Goal: Task Accomplishment & Management: Use online tool/utility

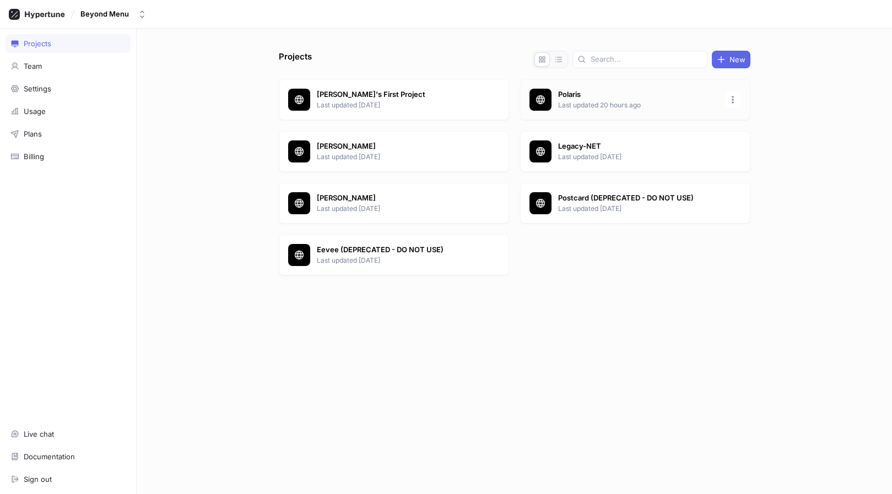
click at [587, 94] on p "Polaris" at bounding box center [638, 94] width 160 height 11
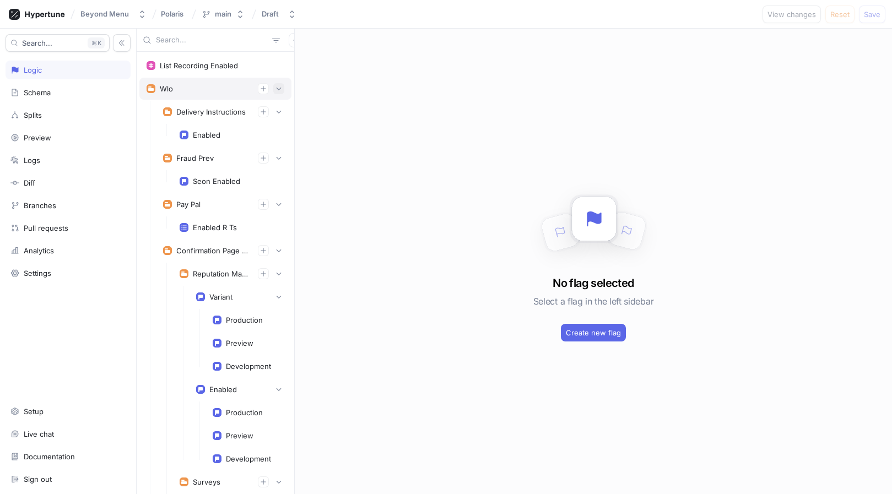
click at [277, 89] on icon "button" at bounding box center [279, 88] width 7 height 7
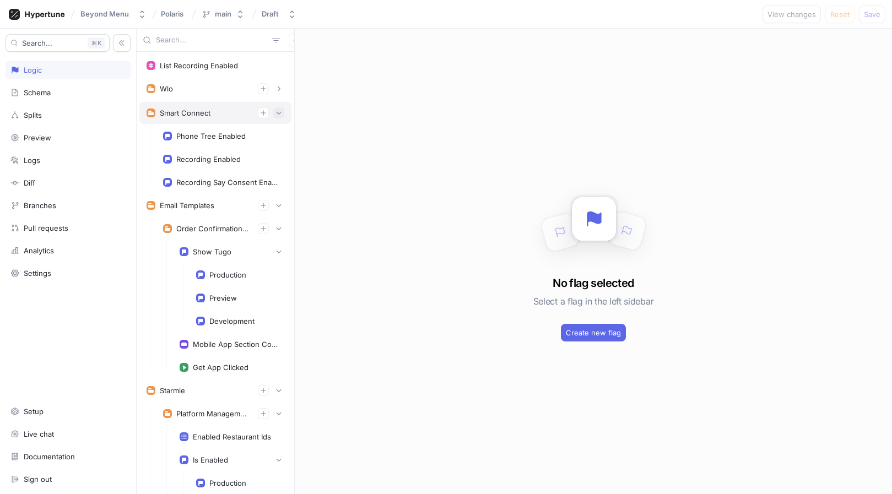
click at [278, 109] on button "button" at bounding box center [278, 112] width 11 height 11
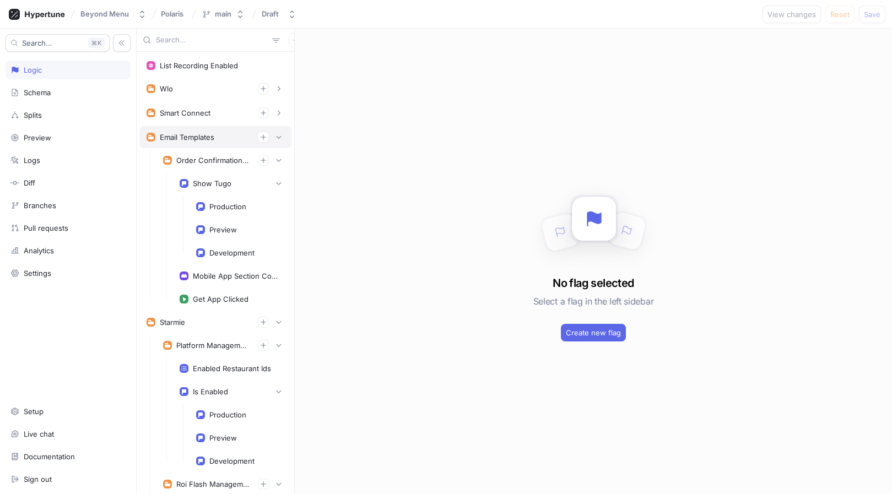
click at [279, 126] on div "Email Templates" at bounding box center [215, 137] width 152 height 22
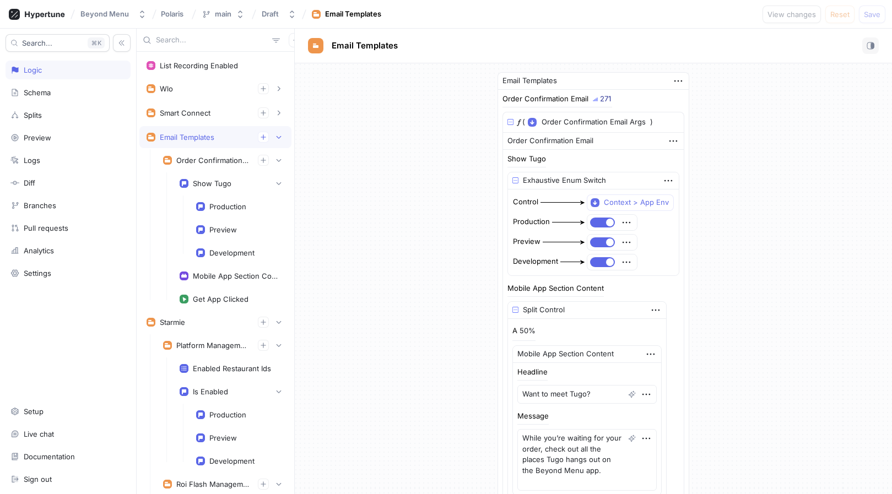
click at [279, 128] on div "Email Templates" at bounding box center [215, 137] width 152 height 22
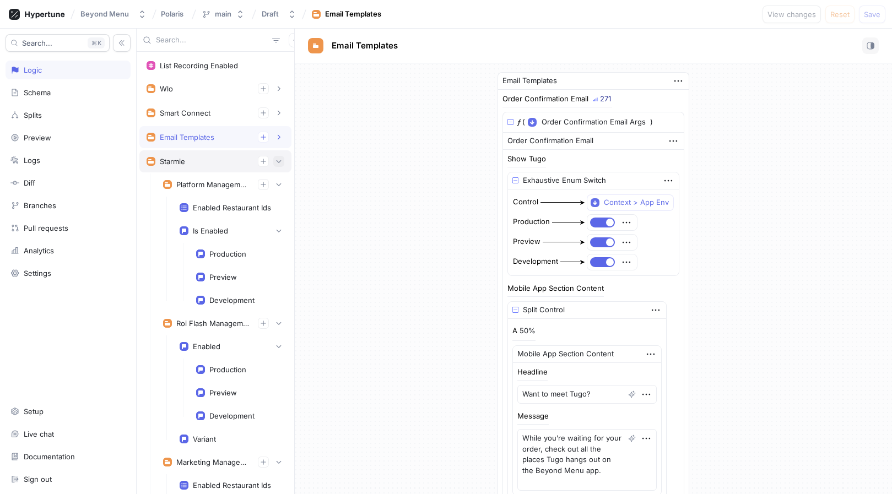
click at [279, 166] on button "button" at bounding box center [278, 161] width 11 height 11
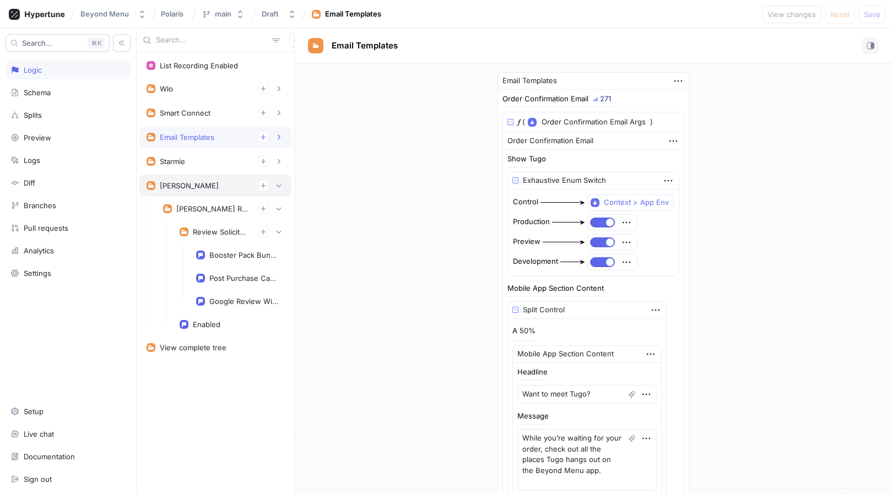
click at [231, 185] on div "[PERSON_NAME]" at bounding box center [216, 185] width 138 height 11
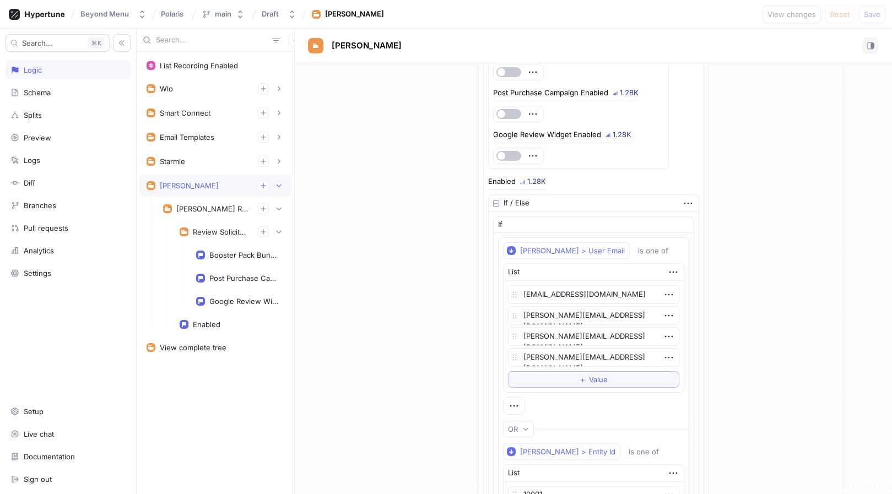
scroll to position [239, 0]
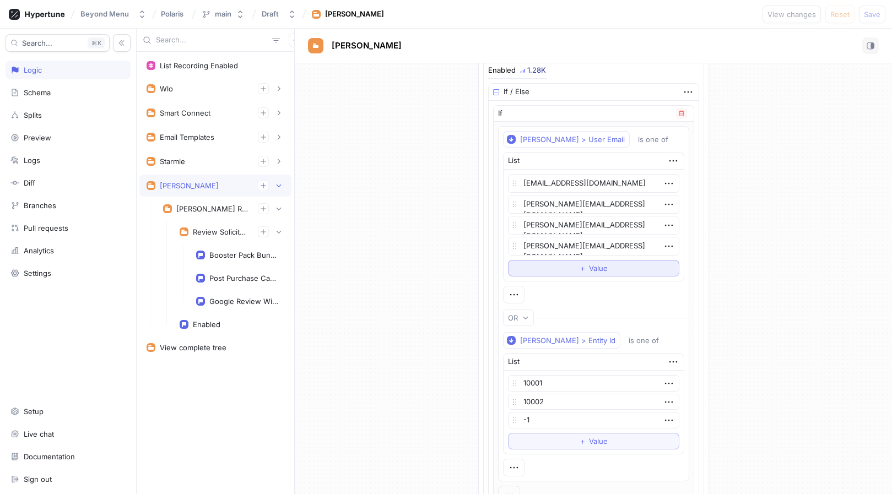
click at [586, 271] on span "＋" at bounding box center [582, 268] width 7 height 7
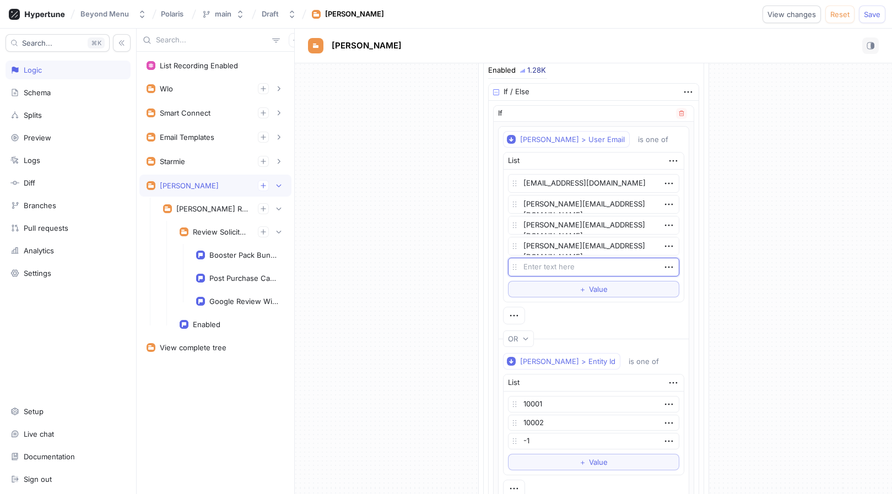
type textarea "x"
type textarea "mi"
type textarea "x"
type textarea "mie"
type textarea "x"
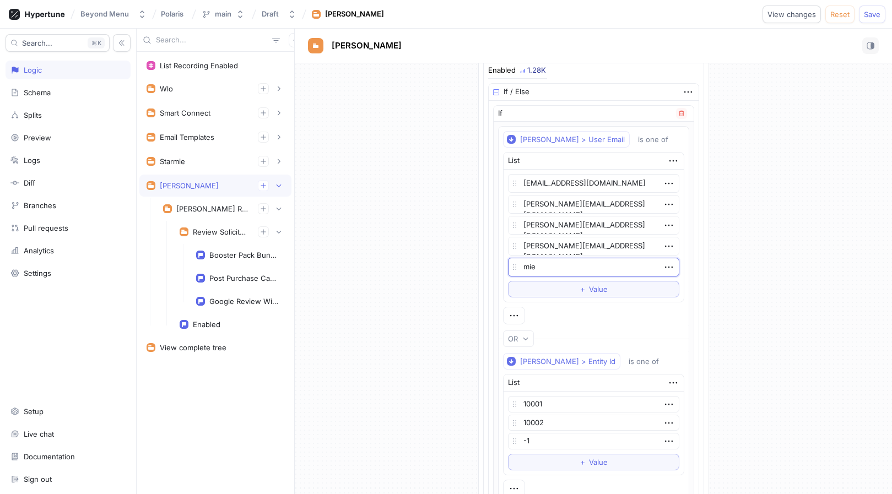
type textarea "mies"
type textarea "x"
type textarea "mieszk"
type textarea "x"
type textarea "mieszko"
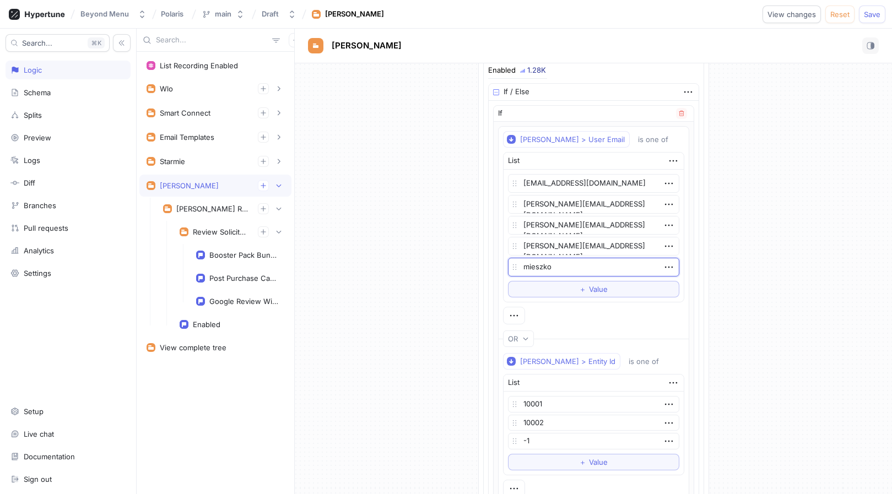
type textarea "x"
type textarea "mieszko@"
type textarea "x"
type textarea "mieszko@b"
type textarea "x"
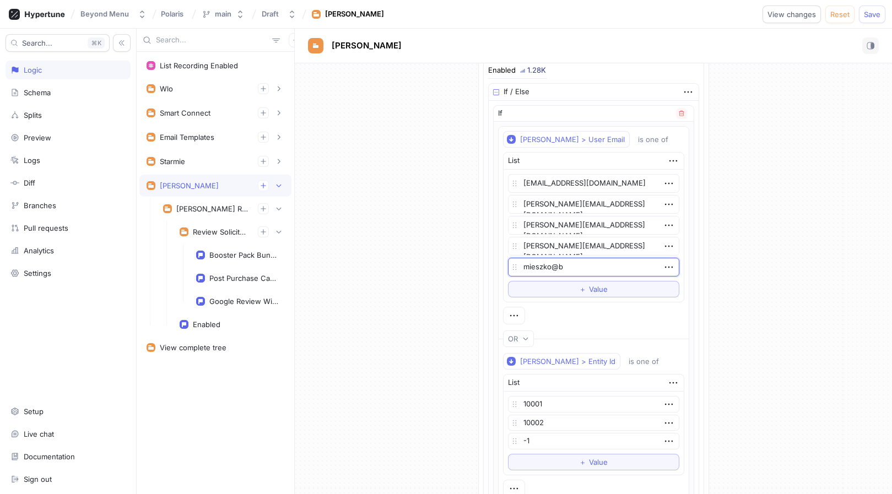
type textarea "mieszko@be"
type textarea "x"
type textarea "mieszko@bey"
type textarea "x"
type textarea "mieszko@beyo"
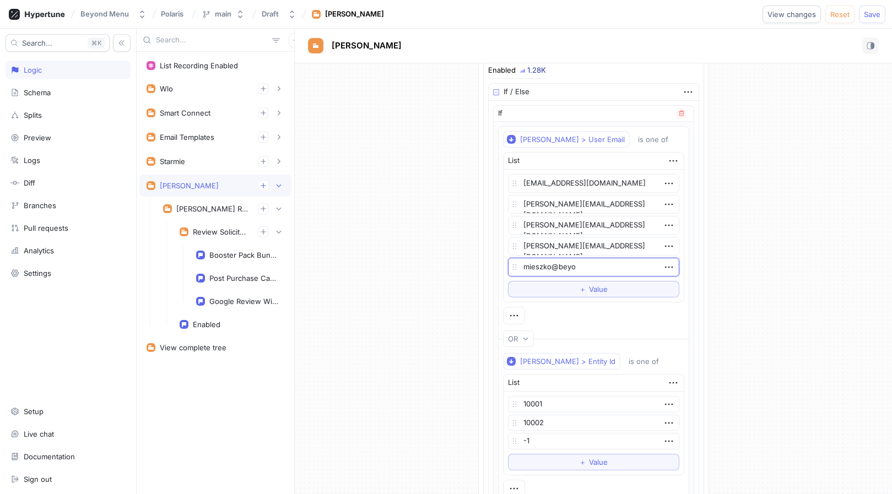
type textarea "x"
type textarea "mieszko@beyon"
type textarea "x"
type textarea "mieszko@beyond"
type textarea "x"
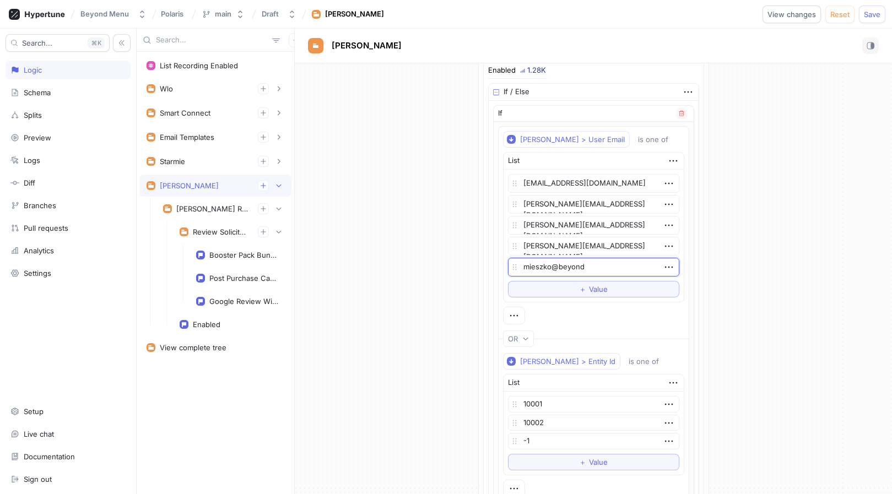
type textarea "mieszko@beyondm"
type textarea "x"
type textarea "mieszko@beyondme"
type textarea "x"
type textarea "mieszko@beyondmen"
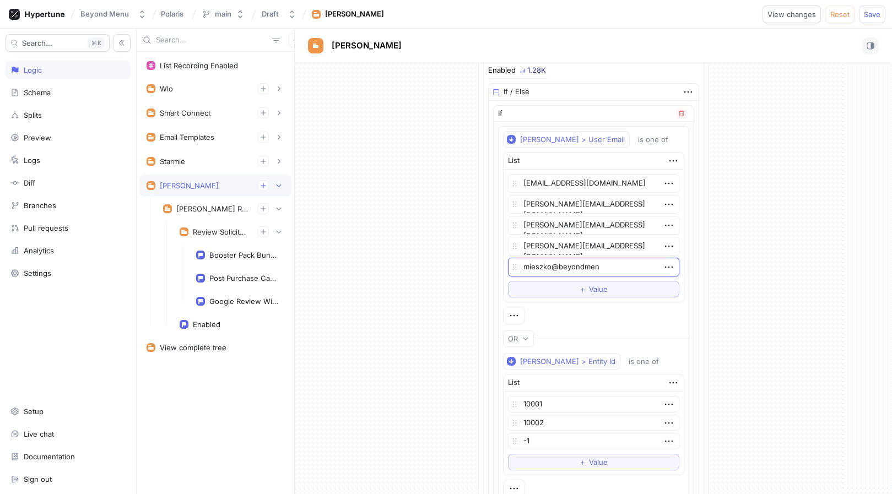
type textarea "x"
type textarea "mieszko@beyondmenu"
type textarea "x"
type textarea "mieszko@beyondmenu."
type textarea "x"
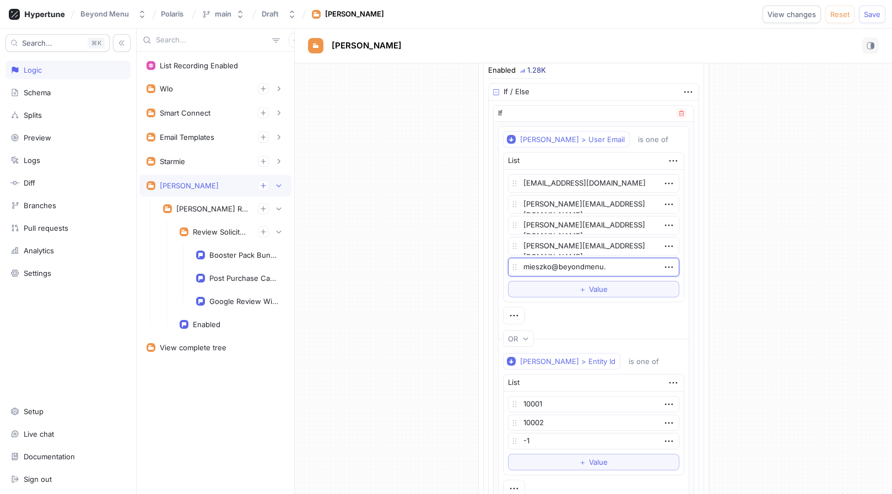
type textarea "mieszko@beyondmenu.c"
type textarea "x"
type textarea "[EMAIL_ADDRESS][DOMAIN_NAME]"
type textarea "x"
type textarea "[EMAIL_ADDRESS][DOMAIN_NAME]"
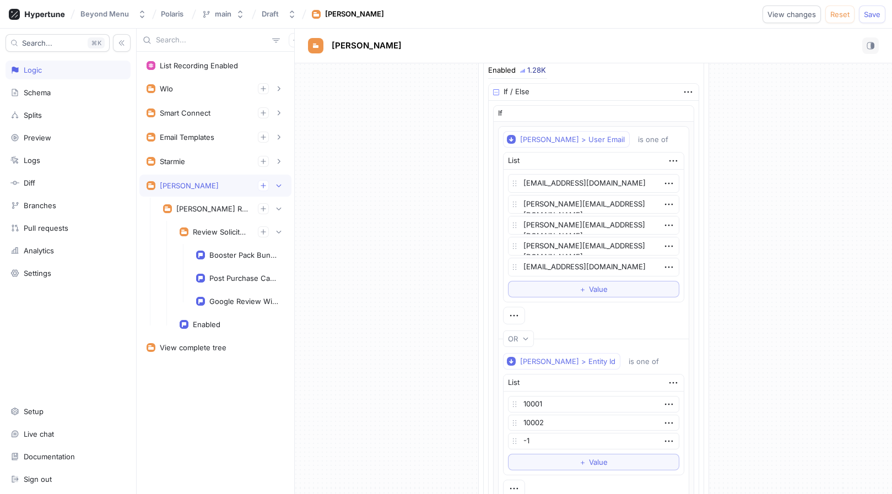
click at [725, 288] on div "[PERSON_NAME] Reputation Management 1.28K [PERSON_NAME] Reputation Management R…" at bounding box center [594, 235] width 598 height 820
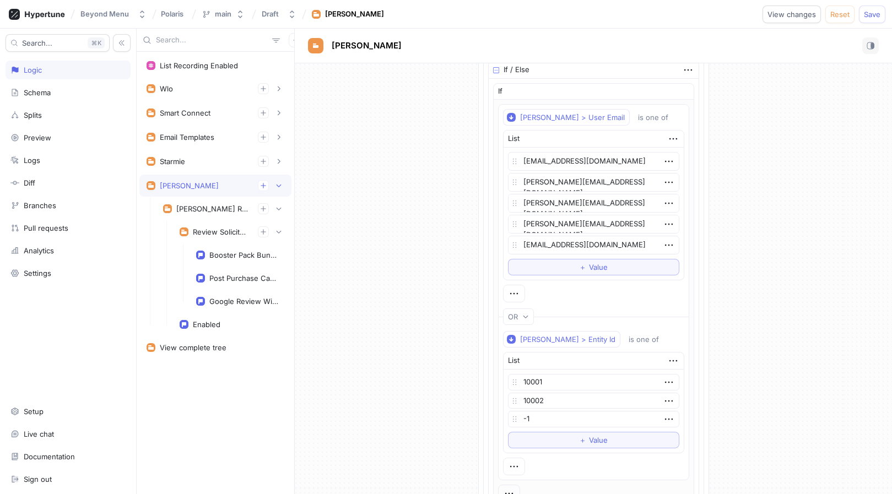
scroll to position [114, 0]
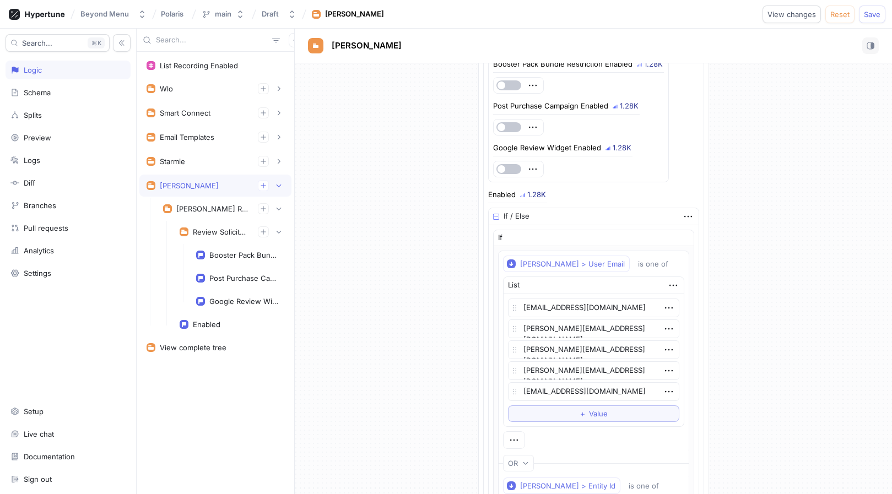
click at [867, 24] on div "Beyond Menu Polaris main Draft [PERSON_NAME] View changes Reset Save" at bounding box center [446, 14] width 892 height 29
click at [867, 11] on span "Save" at bounding box center [872, 14] width 17 height 7
type textarea "x"
